Goal: Task Accomplishment & Management: Manage account settings

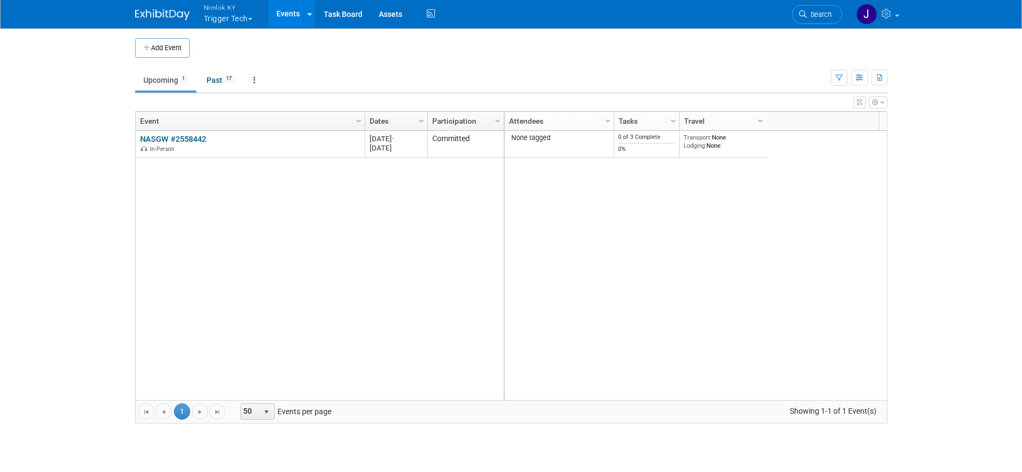
click at [220, 11] on span "Nimlok KY" at bounding box center [228, 7] width 49 height 11
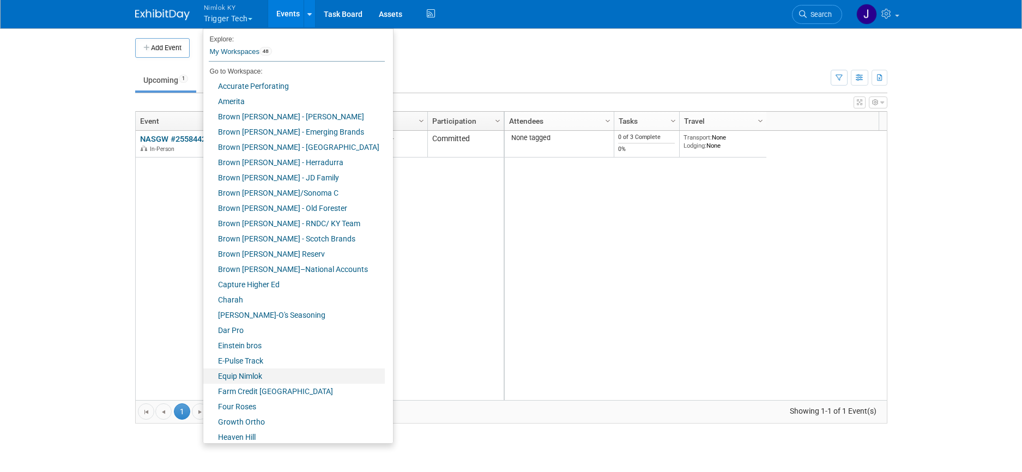
click at [259, 374] on link "Equip Nimlok" at bounding box center [294, 376] width 182 height 15
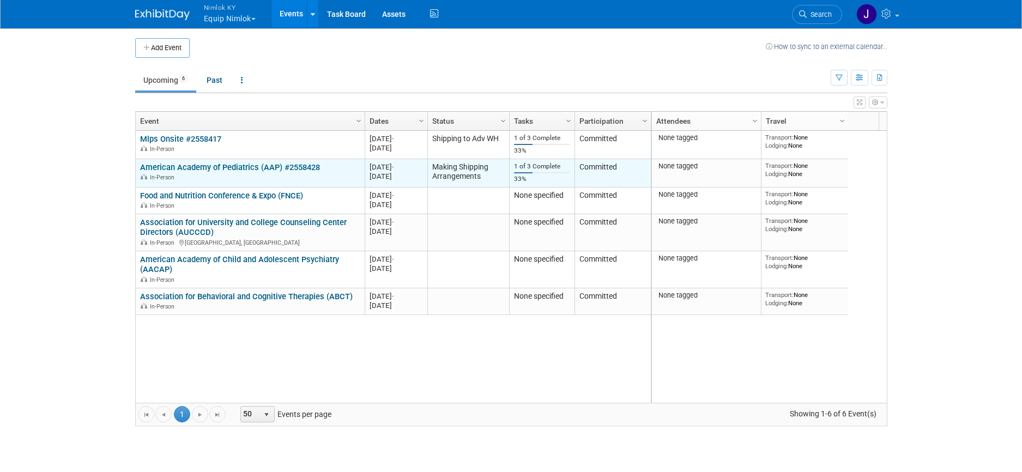
click at [191, 164] on link "American Academy of Pediatrics (AAP) #2558428" at bounding box center [230, 167] width 180 height 10
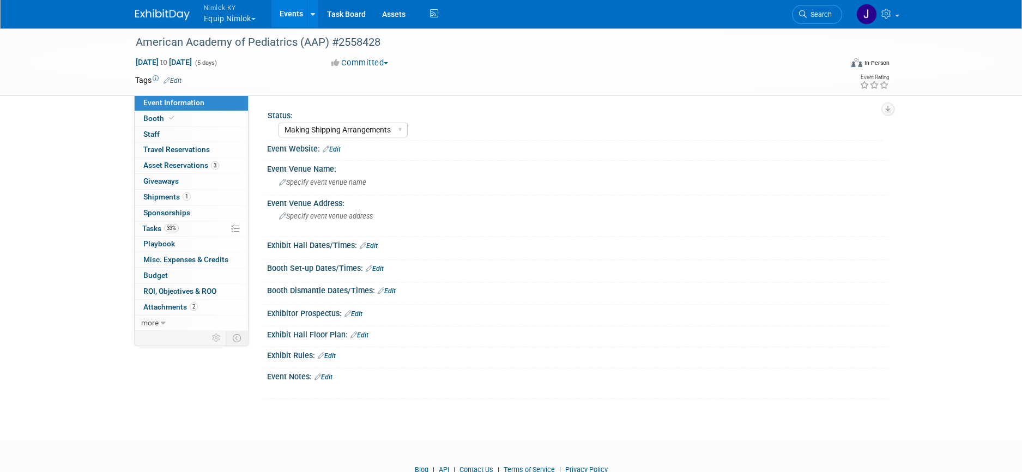
select select "Making Shipping Arrangements"
click at [195, 225] on link "33% Tasks 33%" at bounding box center [191, 228] width 113 height 15
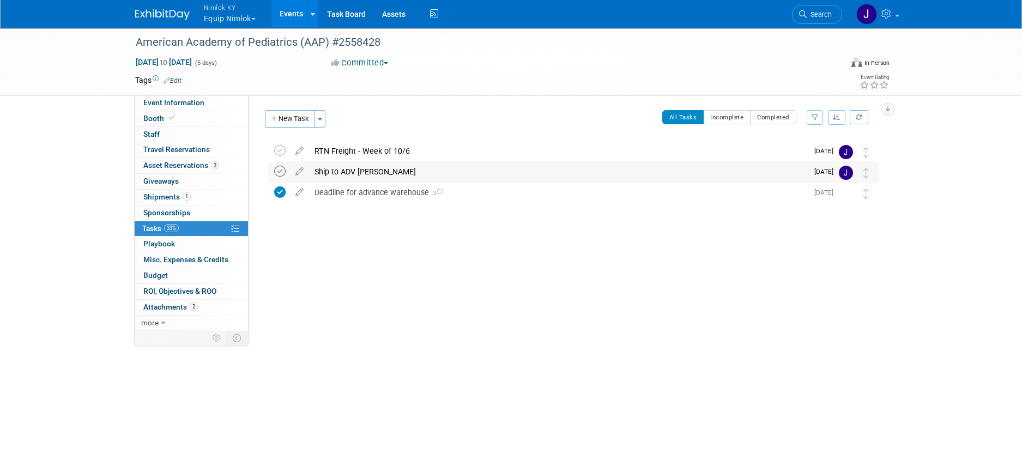
click at [285, 170] on icon at bounding box center [279, 171] width 11 height 11
click at [299, 168] on icon at bounding box center [299, 169] width 19 height 14
select select "8"
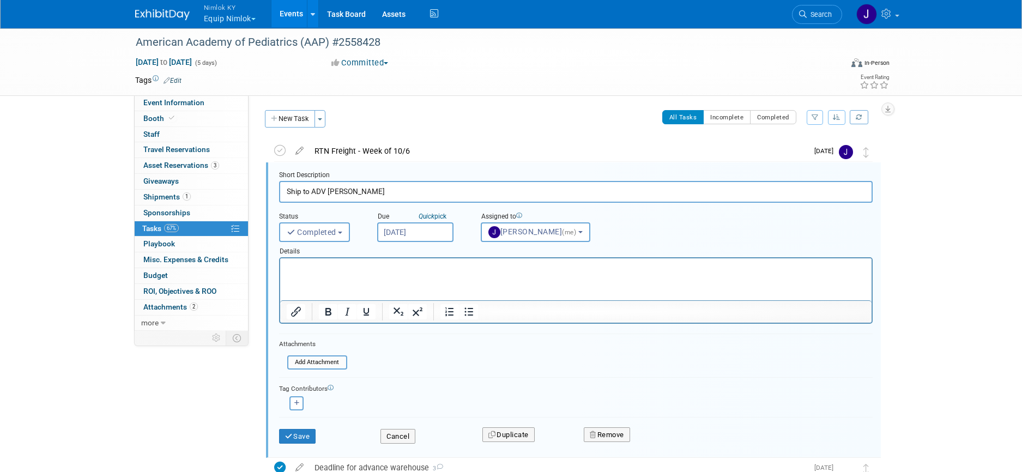
scroll to position [3, 0]
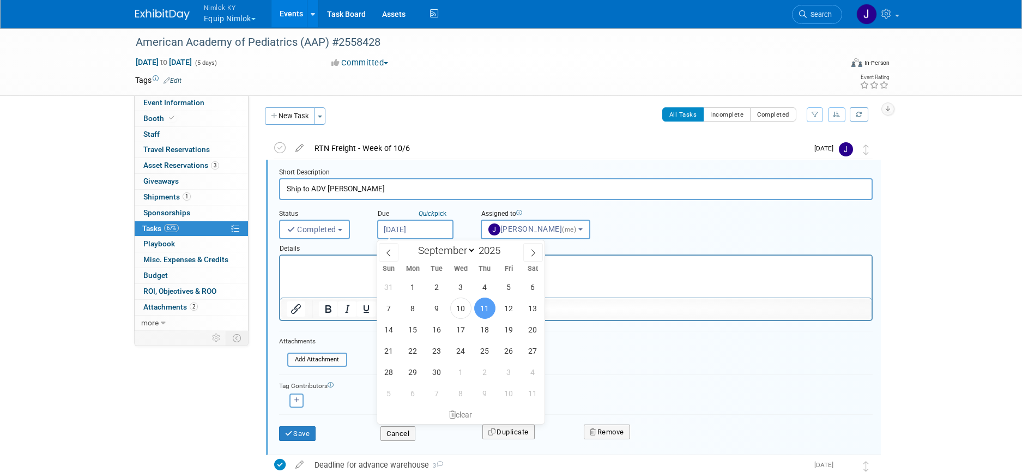
click at [389, 232] on input "Sep 11, 2025" at bounding box center [415, 230] width 76 height 20
click at [308, 270] on html at bounding box center [575, 263] width 591 height 15
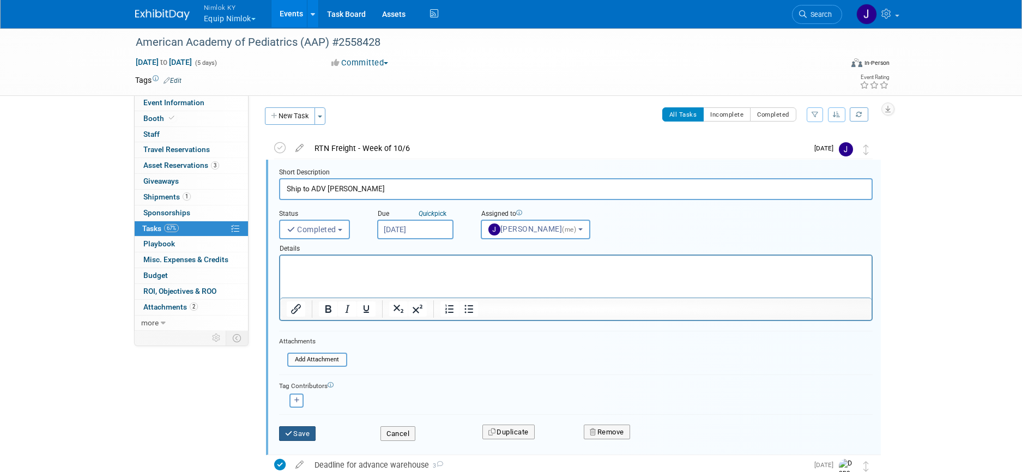
click at [303, 430] on button "Save" at bounding box center [297, 433] width 37 height 15
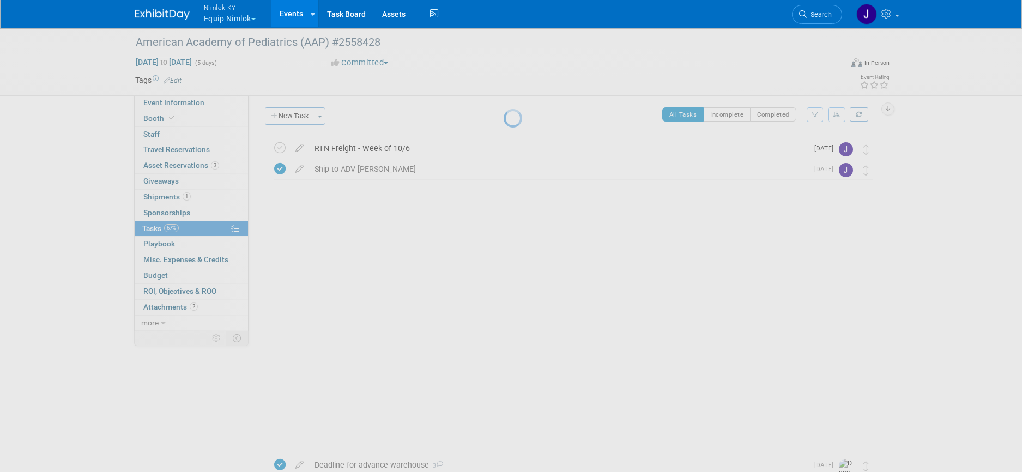
scroll to position [0, 0]
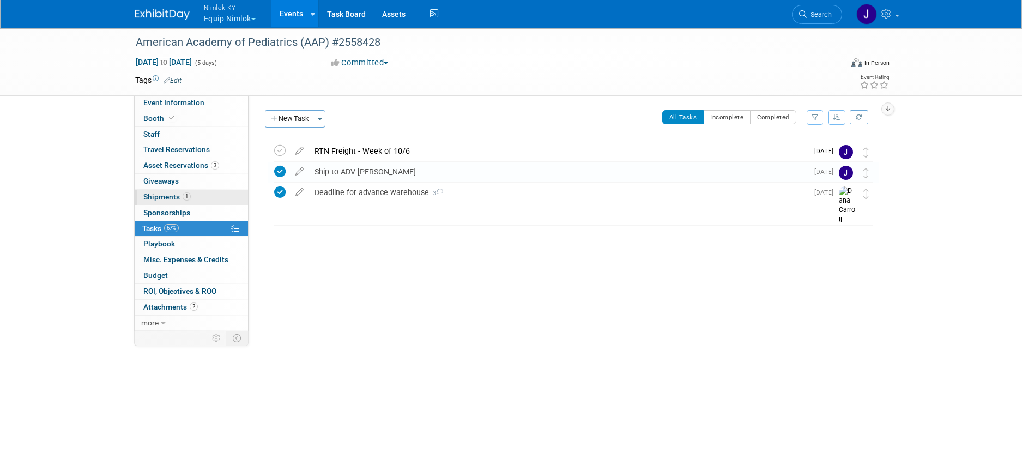
click at [207, 195] on link "1 Shipments 1" at bounding box center [191, 197] width 113 height 15
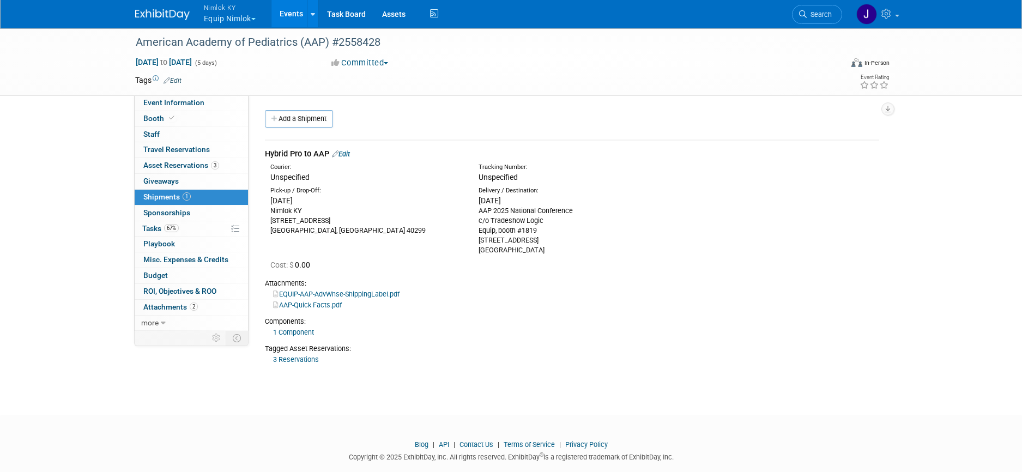
click at [354, 152] on div "Hybrid Pro to AAP Edit" at bounding box center [572, 153] width 614 height 11
click at [350, 154] on link "Edit" at bounding box center [341, 154] width 18 height 8
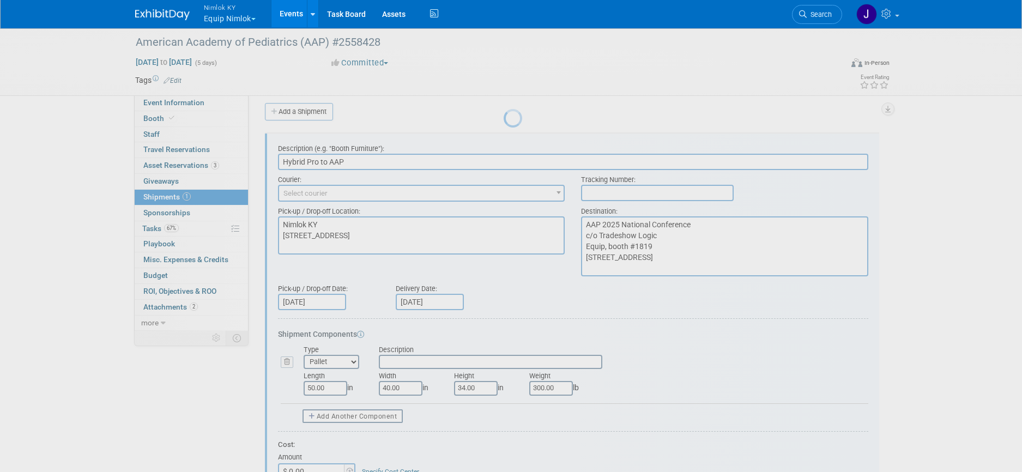
scroll to position [16, 0]
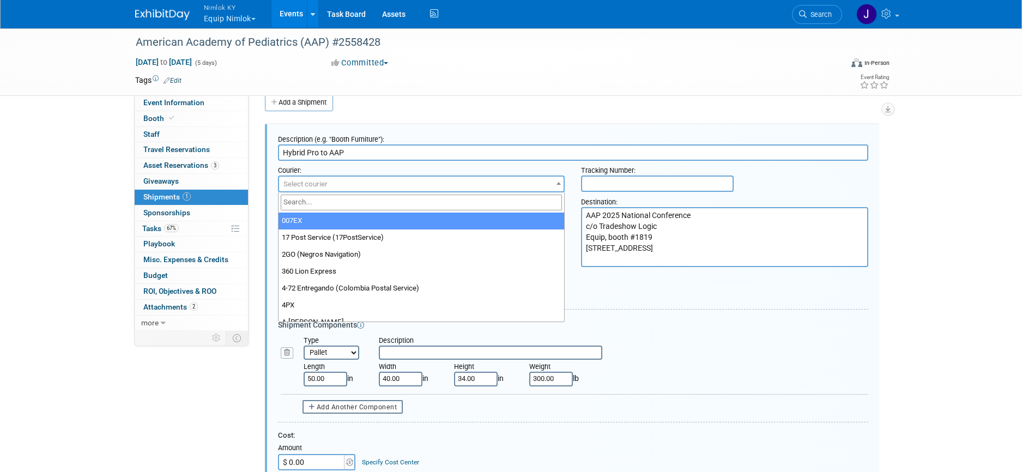
click at [358, 179] on span "Select courier" at bounding box center [421, 184] width 285 height 15
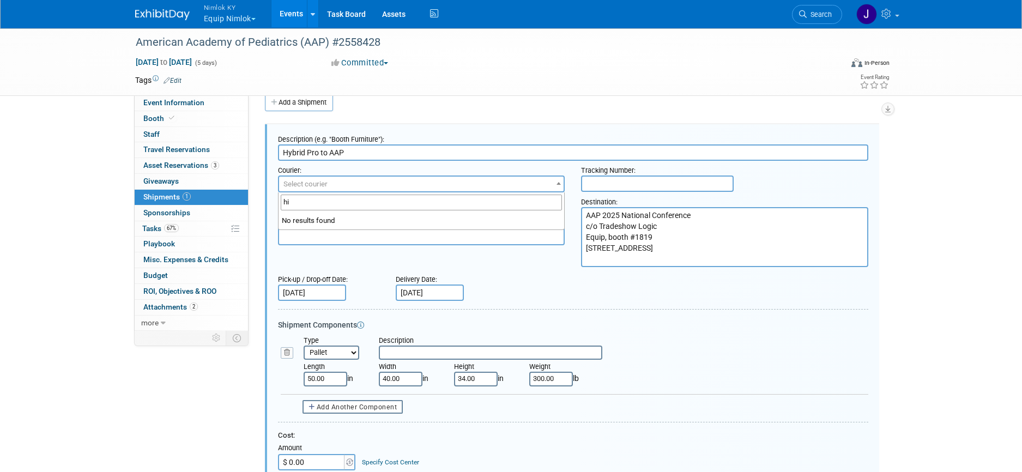
type input "h"
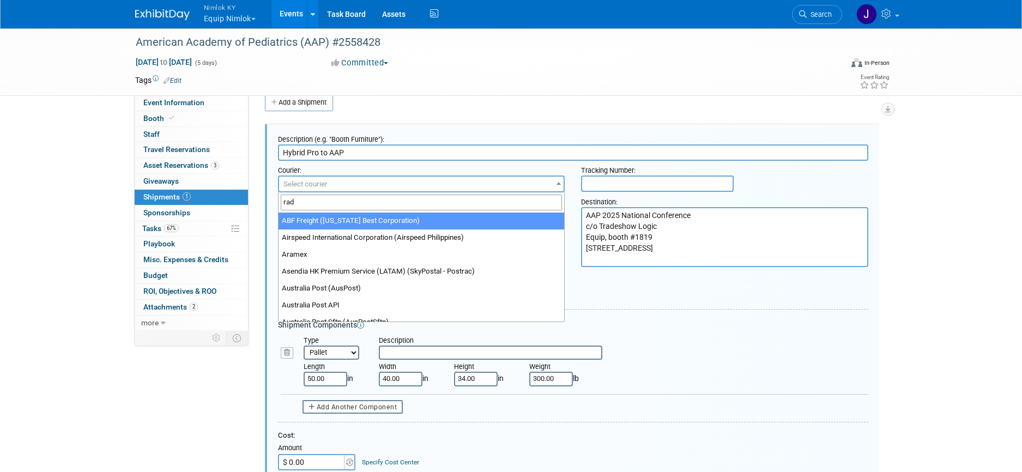
type input "radi"
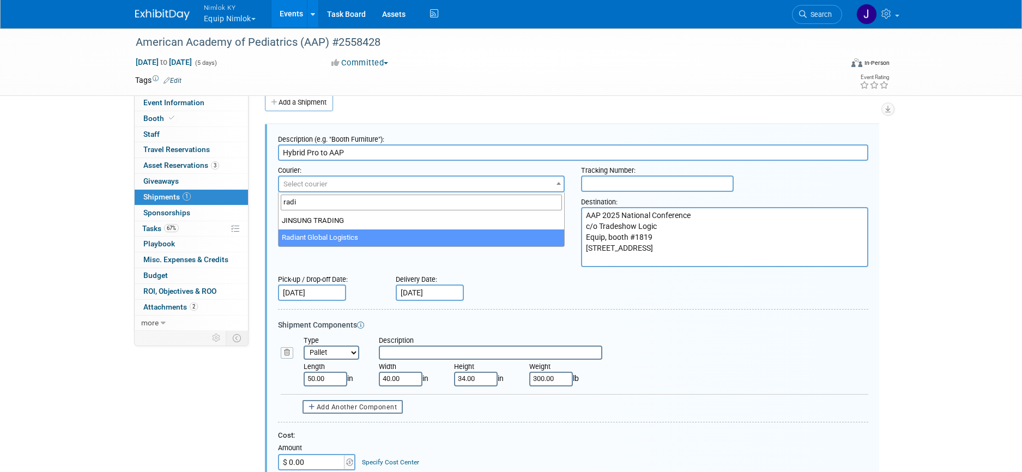
select select "579"
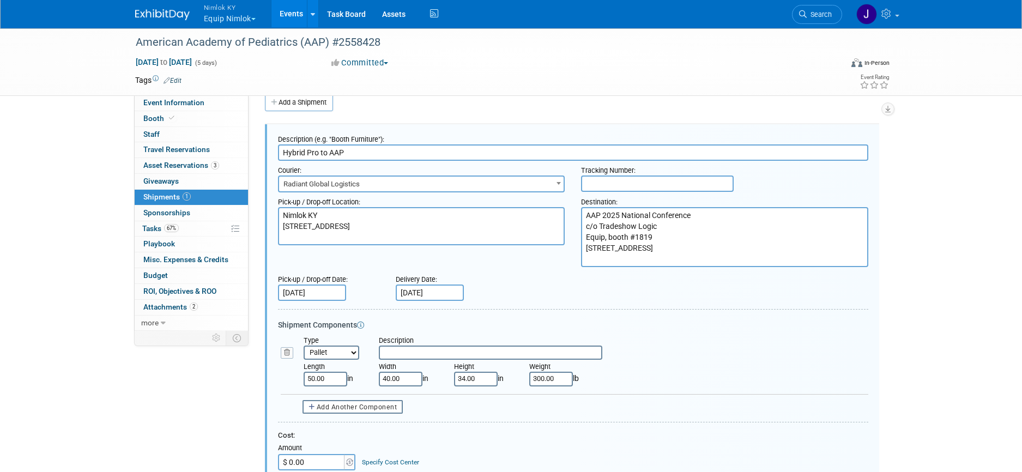
click at [650, 183] on input "text" at bounding box center [657, 184] width 153 height 16
paste input "1000986851"
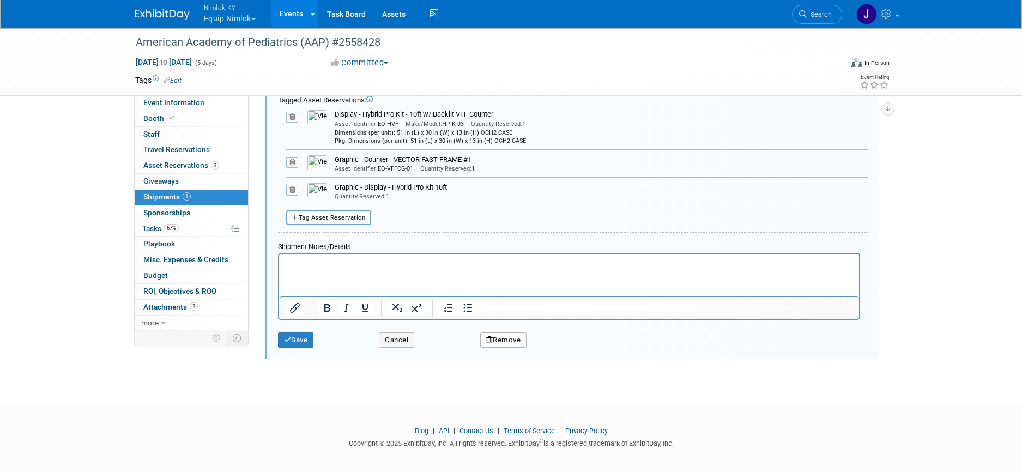
scroll to position [526, 0]
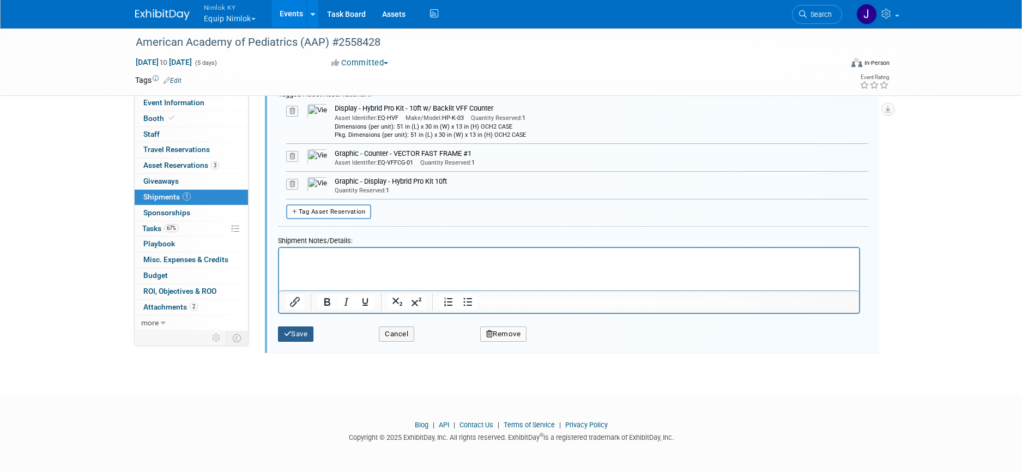
type input "1000986851"
click at [301, 334] on button "Save" at bounding box center [296, 334] width 36 height 15
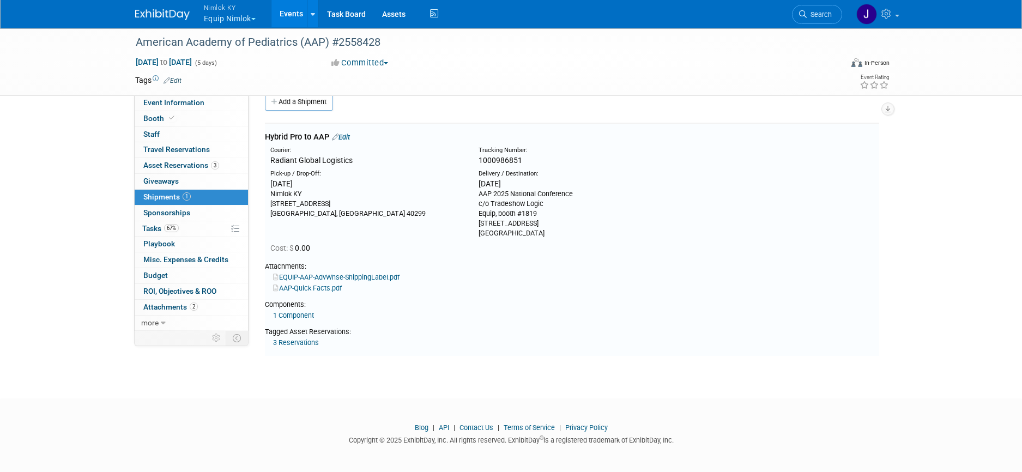
scroll to position [16, 0]
click at [102, 151] on div "American Academy of Pediatrics (AAP) #2558428 Sep 26, 2025 to Sep 30, 2025 (5 d…" at bounding box center [511, 195] width 1022 height 369
click at [216, 2] on span "Nimlok KY" at bounding box center [230, 7] width 52 height 11
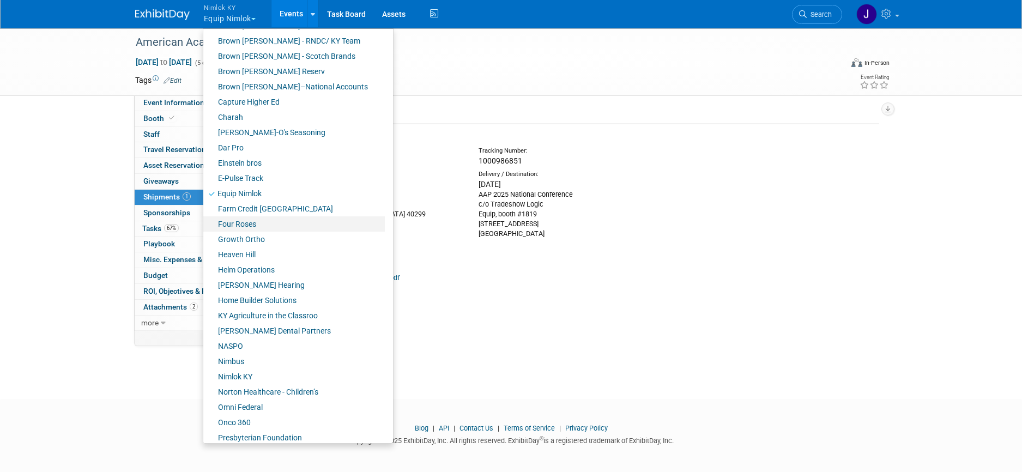
scroll to position [183, 0]
click at [253, 282] on link "[PERSON_NAME] Hearing" at bounding box center [294, 284] width 182 height 15
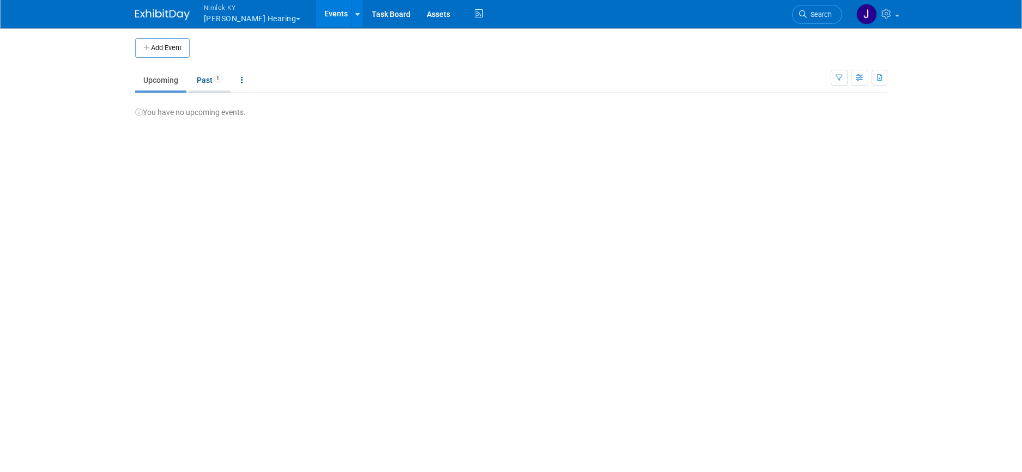
click at [216, 75] on span "1" at bounding box center [217, 79] width 9 height 8
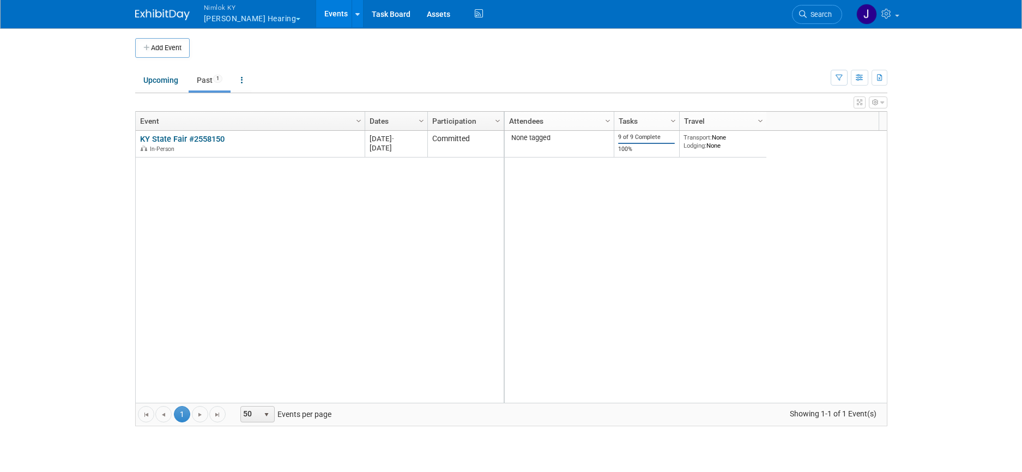
click at [204, 136] on link "KY State Fair #2558150" at bounding box center [182, 139] width 84 height 10
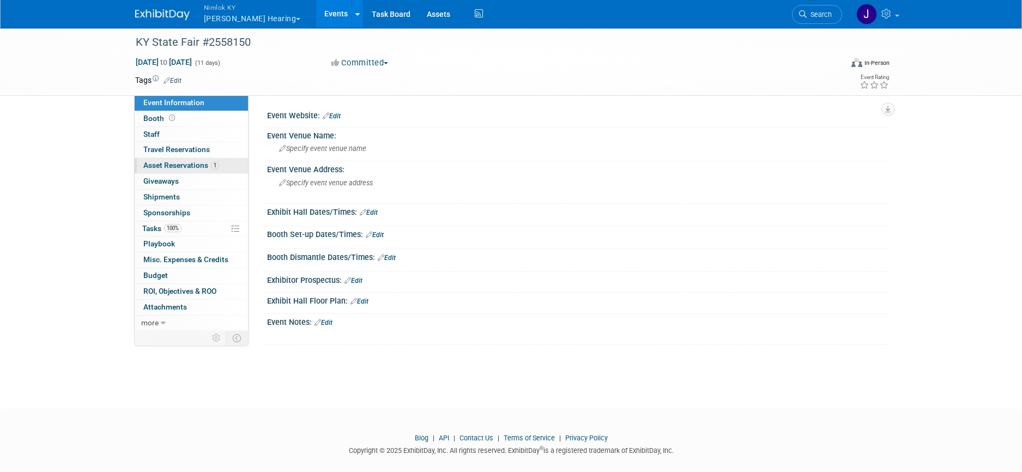
click at [202, 165] on span "Asset Reservations 1" at bounding box center [181, 165] width 76 height 9
